Goal: Task Accomplishment & Management: Manage account settings

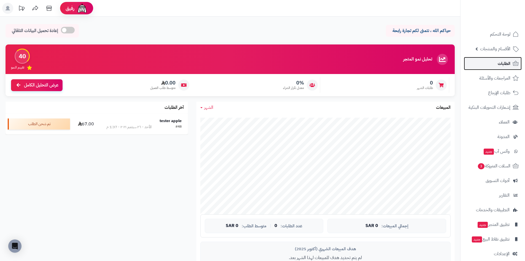
click at [498, 59] on link "الطلبات" at bounding box center [493, 63] width 58 height 13
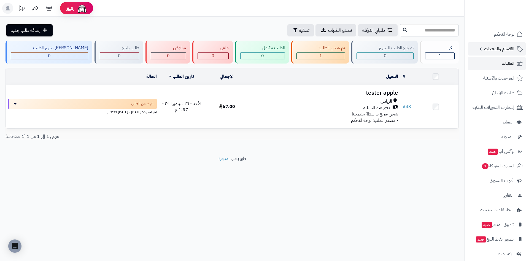
click at [494, 49] on span "الأقسام والمنتجات" at bounding box center [499, 49] width 30 height 8
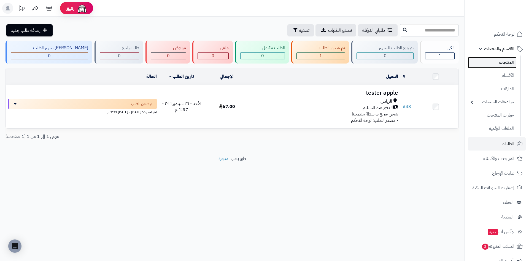
click at [494, 64] on link "المنتجات" at bounding box center [492, 62] width 49 height 11
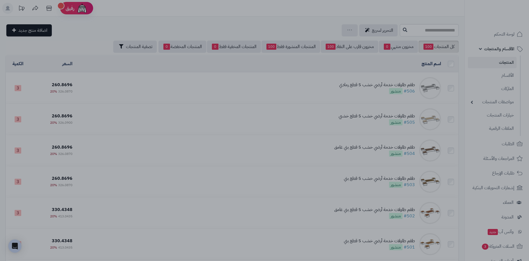
click at [146, 105] on div at bounding box center [264, 130] width 529 height 261
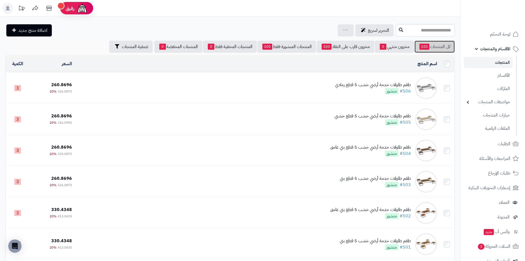
click at [443, 48] on link "كل المنتجات 100" at bounding box center [435, 47] width 40 height 12
click at [499, 64] on link "المنتجات" at bounding box center [488, 62] width 49 height 11
click at [494, 73] on link "الأقسام" at bounding box center [488, 74] width 49 height 11
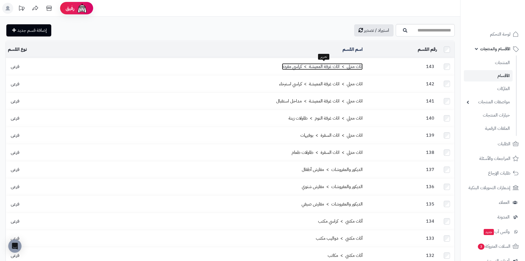
click at [294, 66] on link "اثاث منزلي > اثاث غرفة المعيشة > كراسي مفردة" at bounding box center [322, 66] width 81 height 7
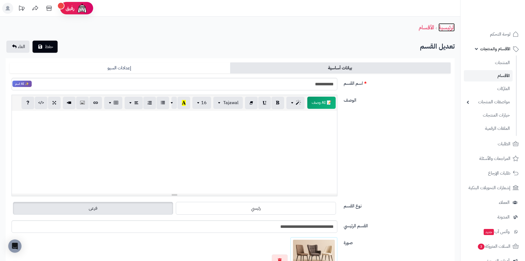
click at [452, 28] on link "الرئيسية" at bounding box center [447, 27] width 16 height 8
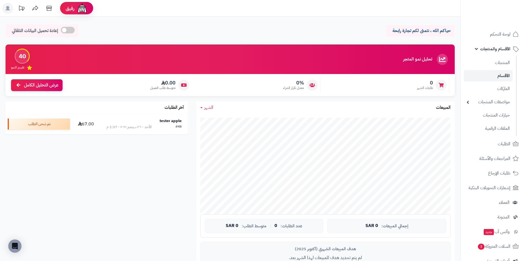
click at [486, 75] on link "الأقسام" at bounding box center [488, 75] width 49 height 11
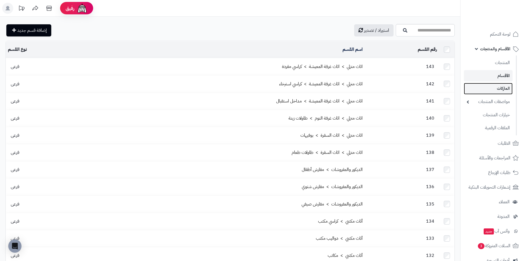
click at [492, 94] on link "الماركات" at bounding box center [488, 88] width 49 height 11
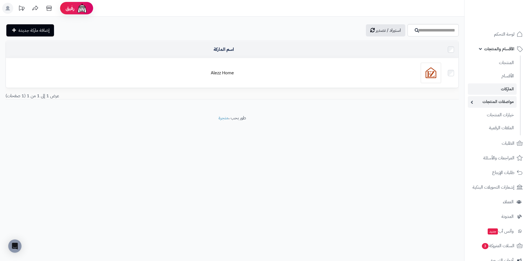
click at [500, 104] on link "مواصفات المنتجات" at bounding box center [492, 101] width 49 height 11
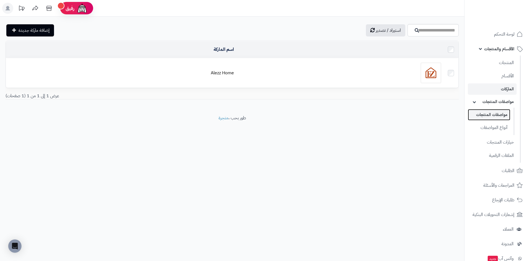
click at [500, 117] on link "مواصفات المنتجات" at bounding box center [489, 114] width 42 height 11
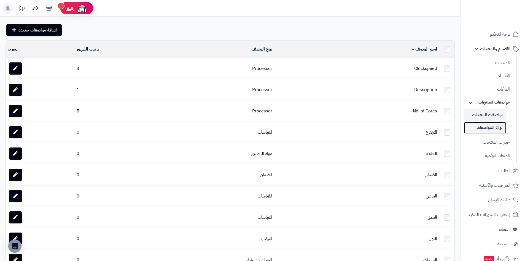
click at [500, 127] on link "أنواع المواصفات" at bounding box center [485, 127] width 42 height 11
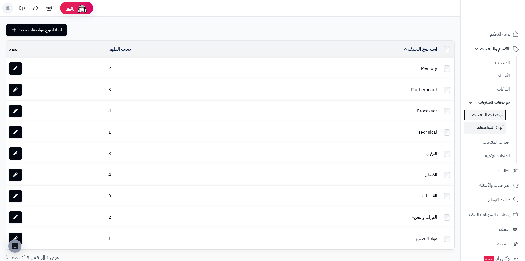
click at [496, 114] on link "مواصفات المنتجات" at bounding box center [485, 114] width 42 height 11
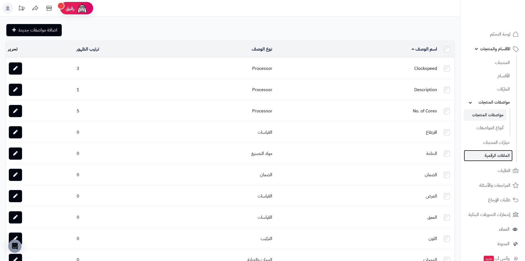
click at [497, 156] on link "الملفات الرقمية" at bounding box center [488, 155] width 49 height 11
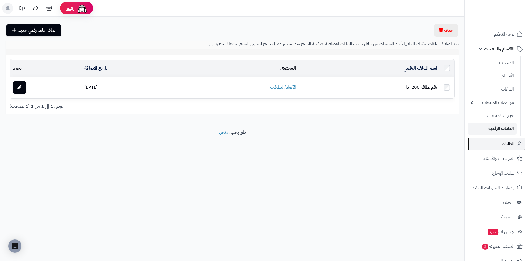
click at [505, 143] on span "الطلبات" at bounding box center [508, 144] width 13 height 8
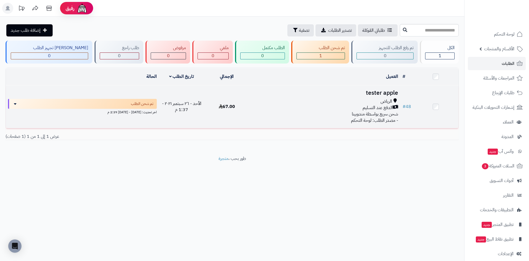
click at [360, 111] on span "شحن سريع بواسطة مندوبينا" at bounding box center [375, 114] width 46 height 7
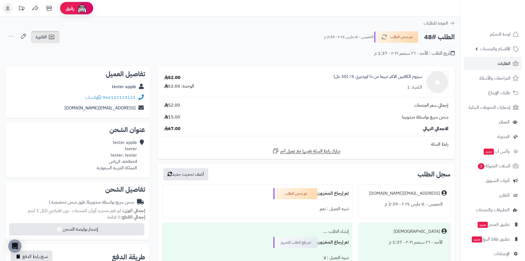
click at [37, 36] on span "الفاتورة" at bounding box center [41, 37] width 11 height 7
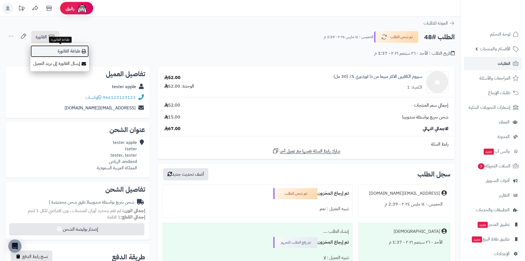
click at [59, 49] on link "طباعة الفاتورة" at bounding box center [59, 51] width 59 height 12
